Goal: Task Accomplishment & Management: Manage account settings

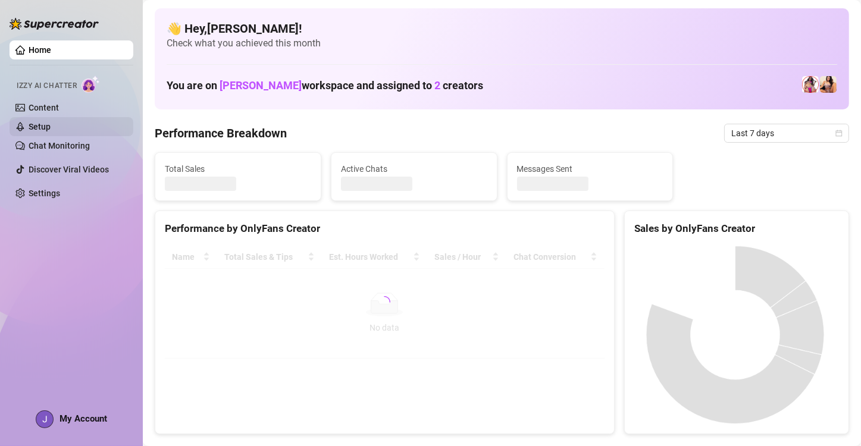
click at [45, 122] on link "Setup" at bounding box center [40, 127] width 22 height 10
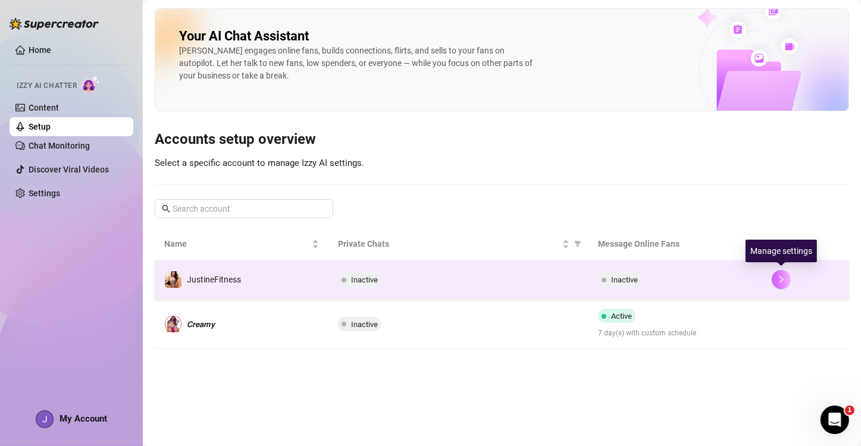
click at [776, 281] on button "button" at bounding box center [781, 279] width 19 height 19
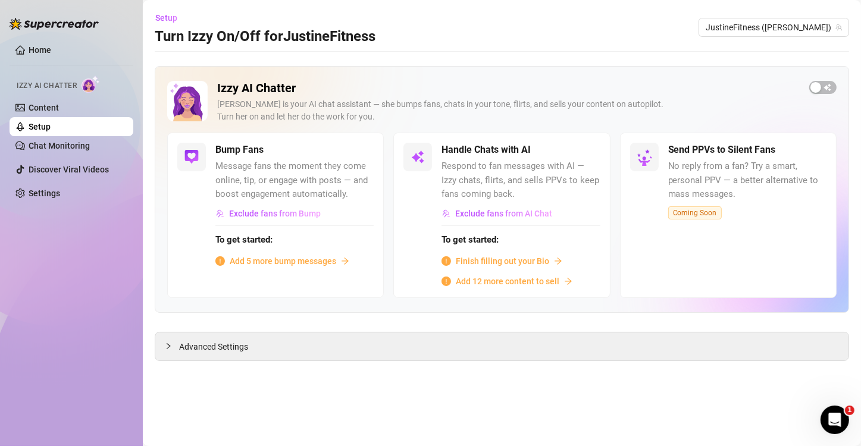
click at [43, 127] on link "Setup" at bounding box center [40, 127] width 22 height 10
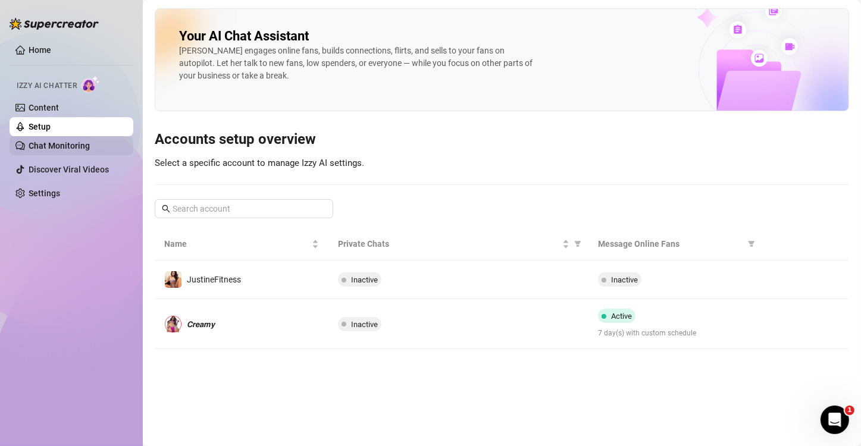
click at [44, 141] on link "Chat Monitoring" at bounding box center [59, 146] width 61 height 10
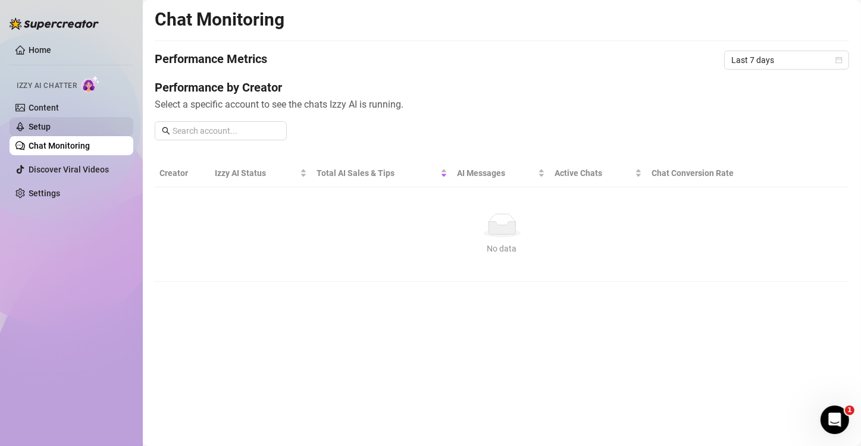
click at [50, 129] on link "Setup" at bounding box center [40, 127] width 22 height 10
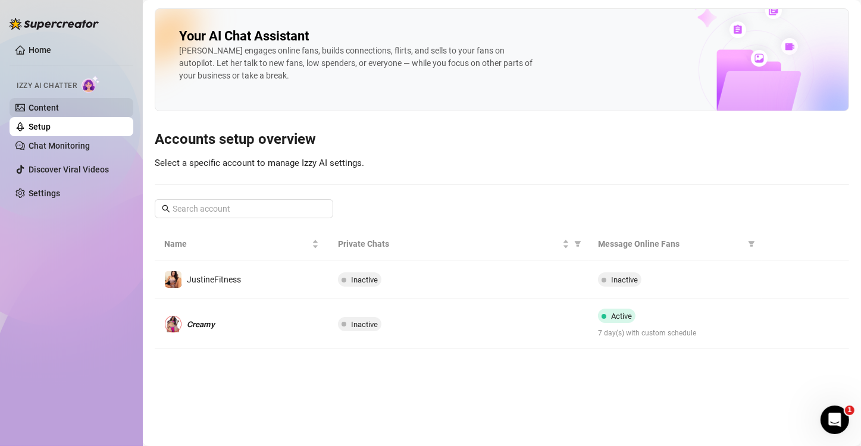
click at [52, 104] on link "Content" at bounding box center [44, 108] width 30 height 10
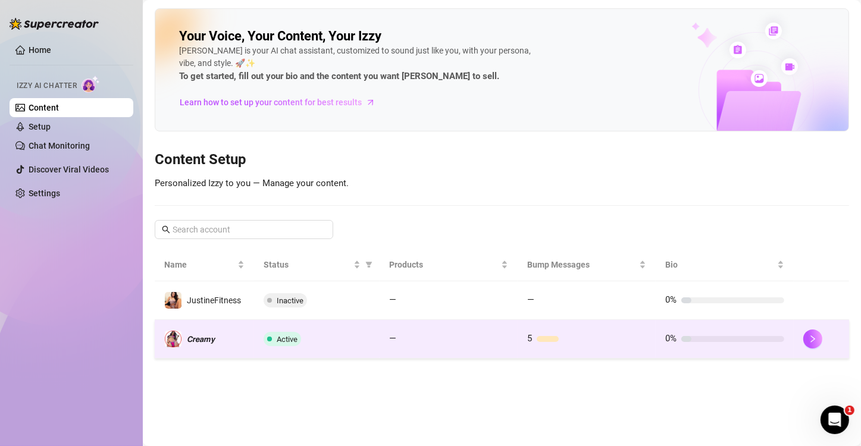
click at [821, 348] on td at bounding box center [821, 339] width 55 height 39
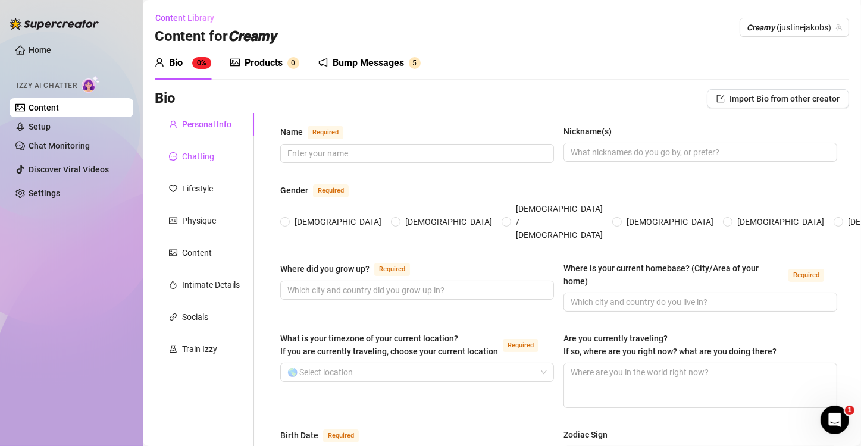
click at [202, 160] on div "Chatting" at bounding box center [198, 156] width 32 height 13
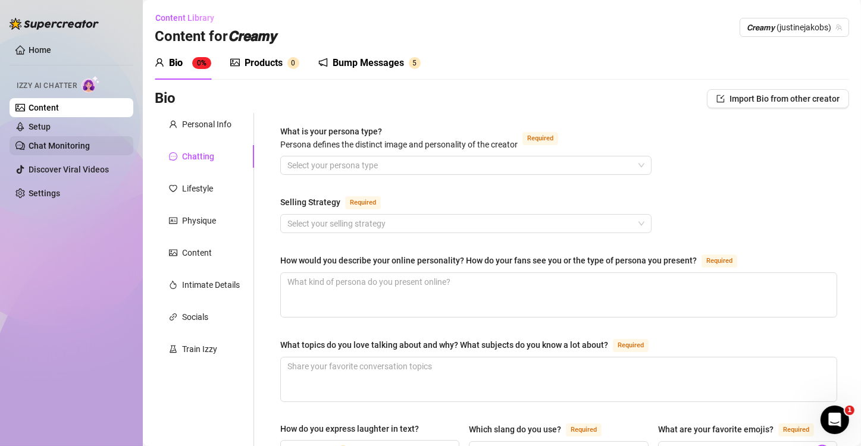
click at [71, 141] on link "Chat Monitoring" at bounding box center [59, 146] width 61 height 10
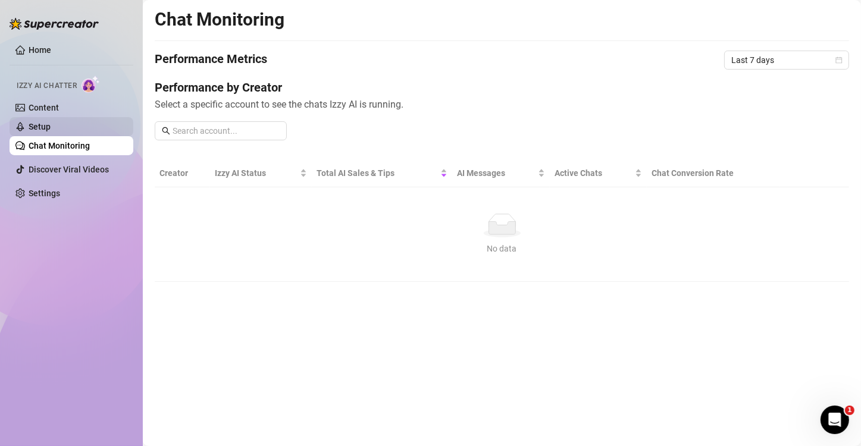
click at [51, 123] on link "Setup" at bounding box center [40, 127] width 22 height 10
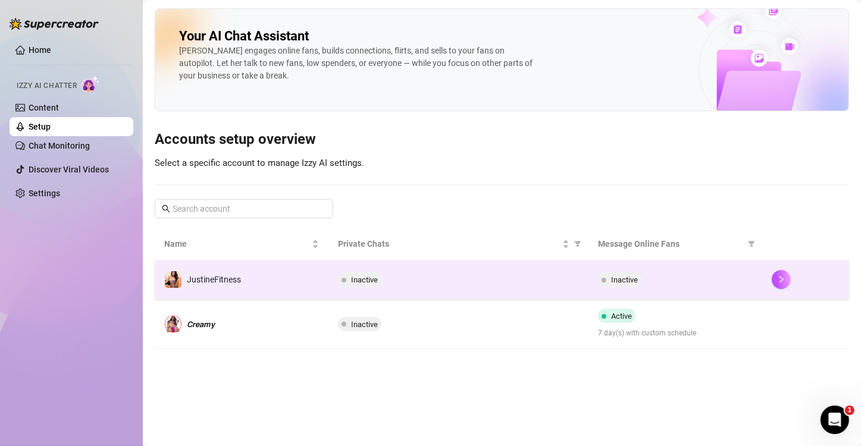
click at [749, 288] on td "Inactive" at bounding box center [676, 280] width 174 height 39
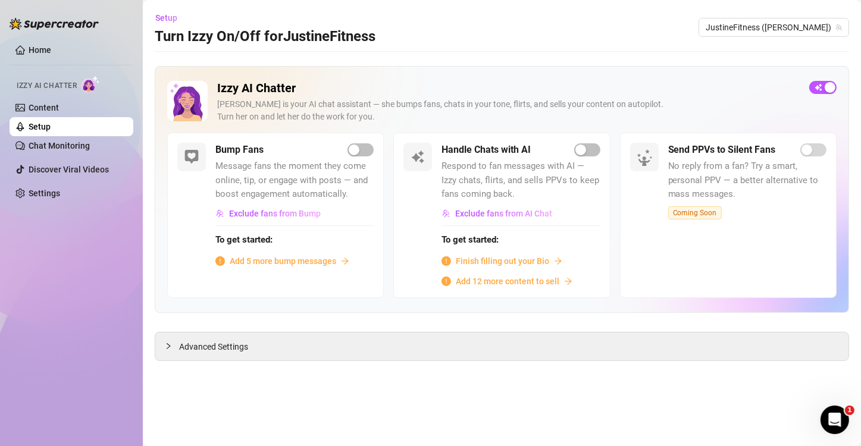
click at [291, 261] on span "Add 5 more bump messages" at bounding box center [283, 261] width 107 height 13
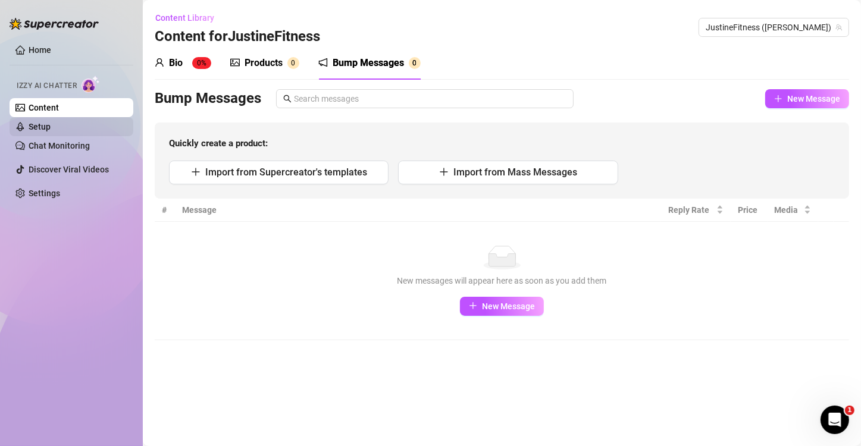
click at [29, 122] on link "Setup" at bounding box center [40, 127] width 22 height 10
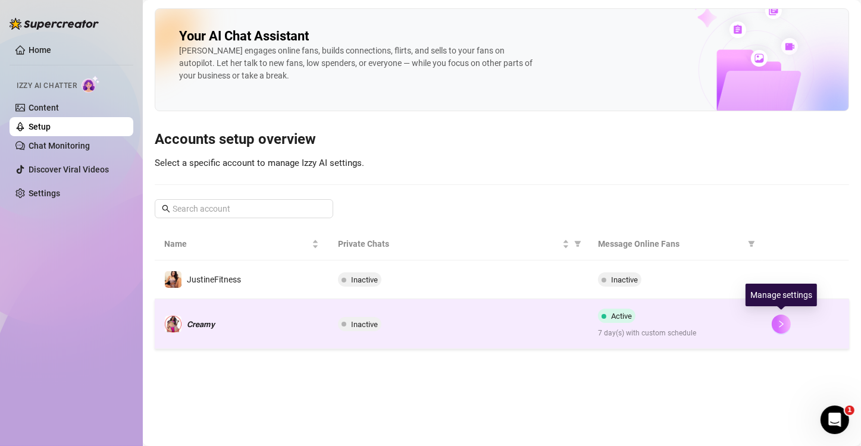
click at [777, 329] on button "button" at bounding box center [781, 324] width 19 height 19
